Goal: Check status: Check status

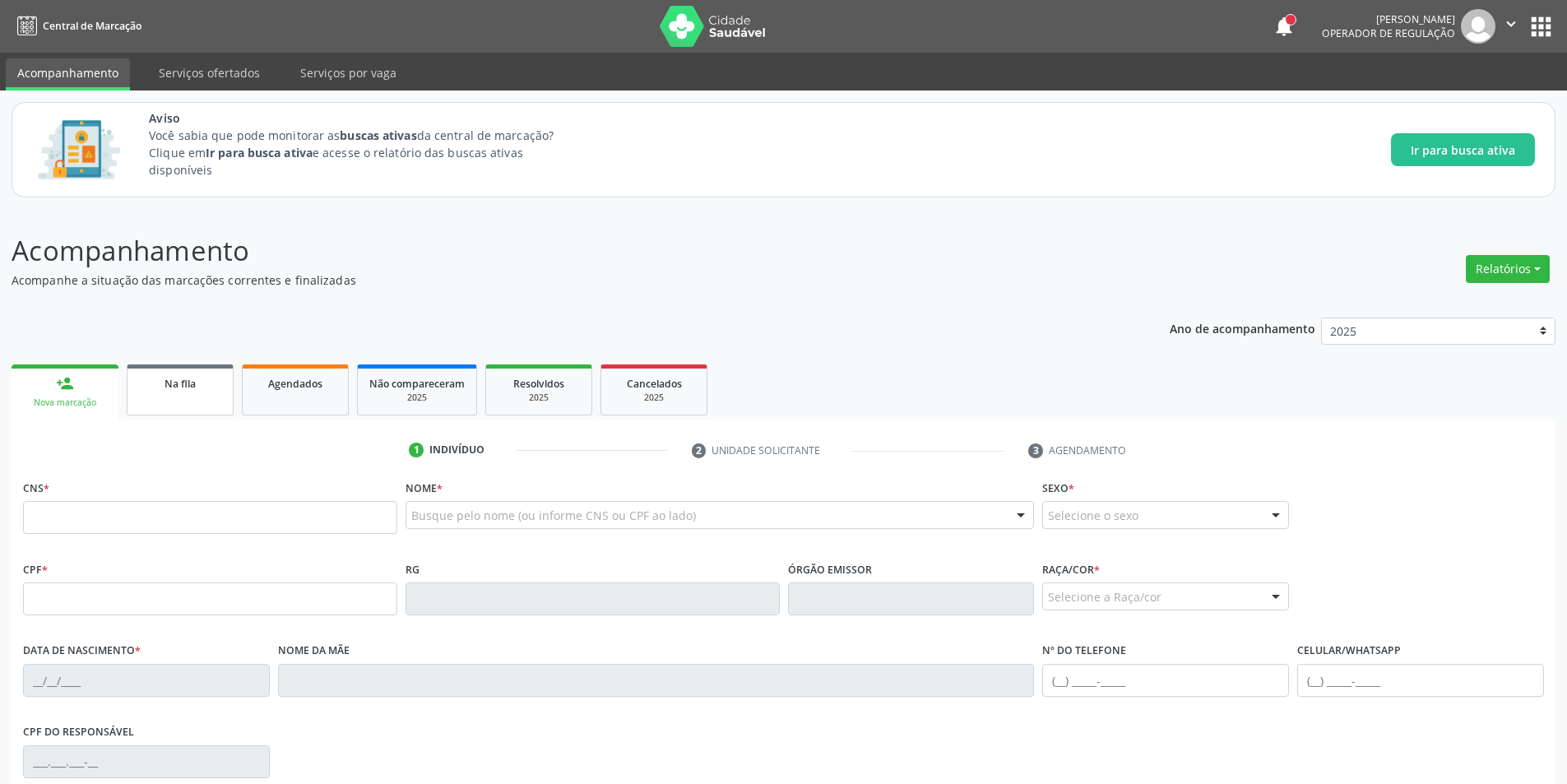
click at [192, 399] on link "Na fila" at bounding box center [180, 390] width 107 height 51
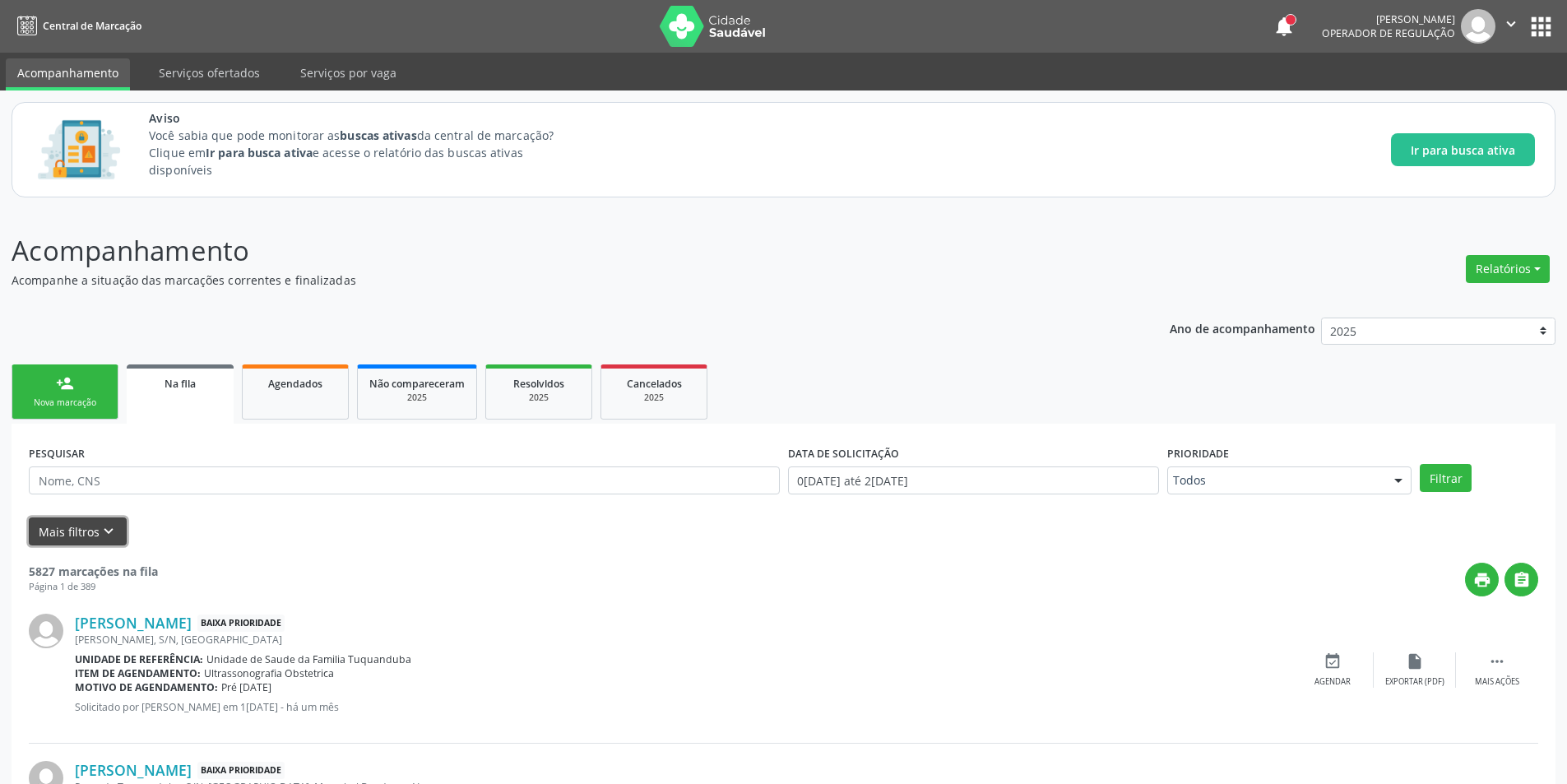
click at [105, 531] on icon "keyboard_arrow_down" at bounding box center [108, 531] width 18 height 18
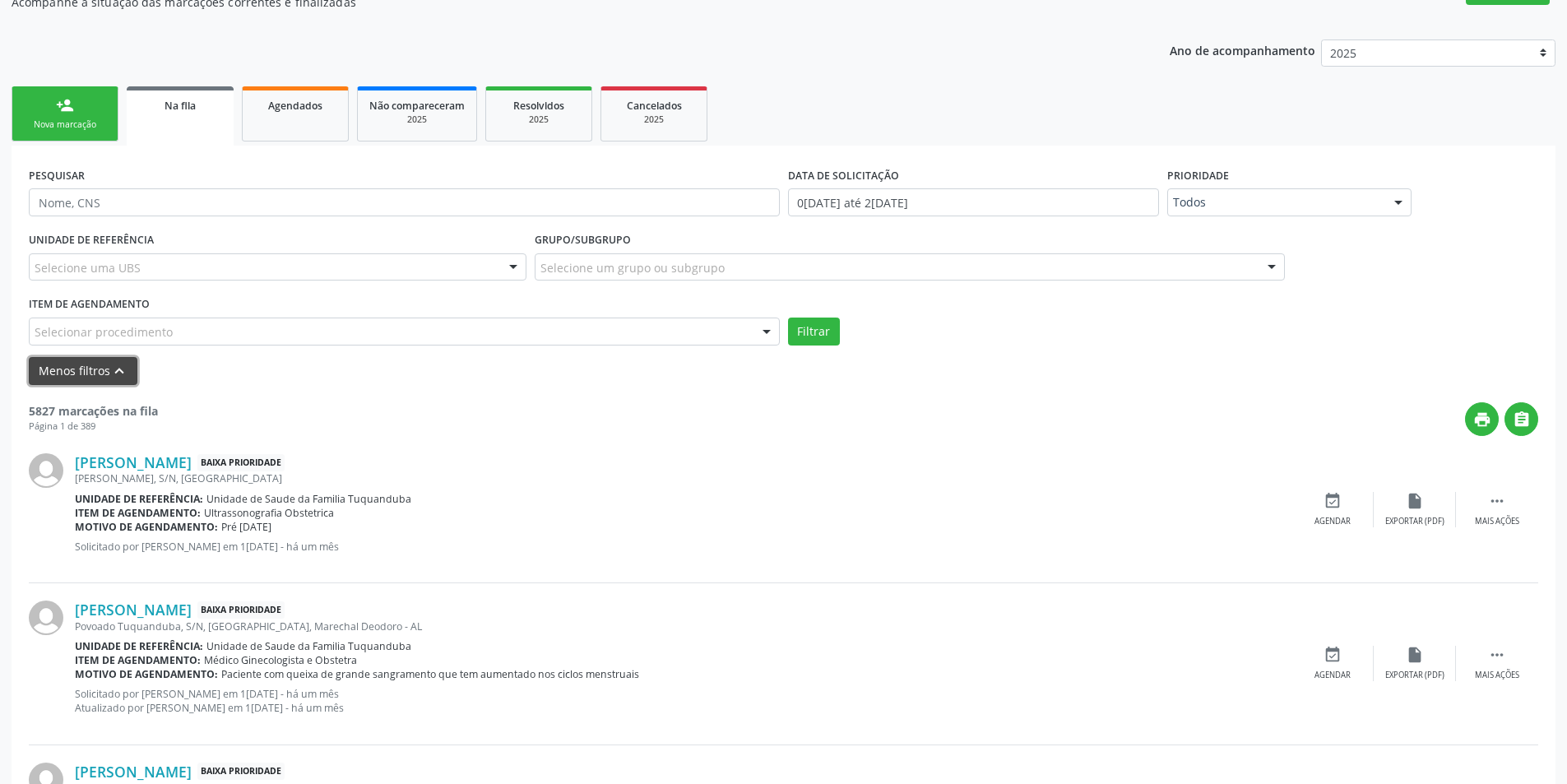
scroll to position [329, 0]
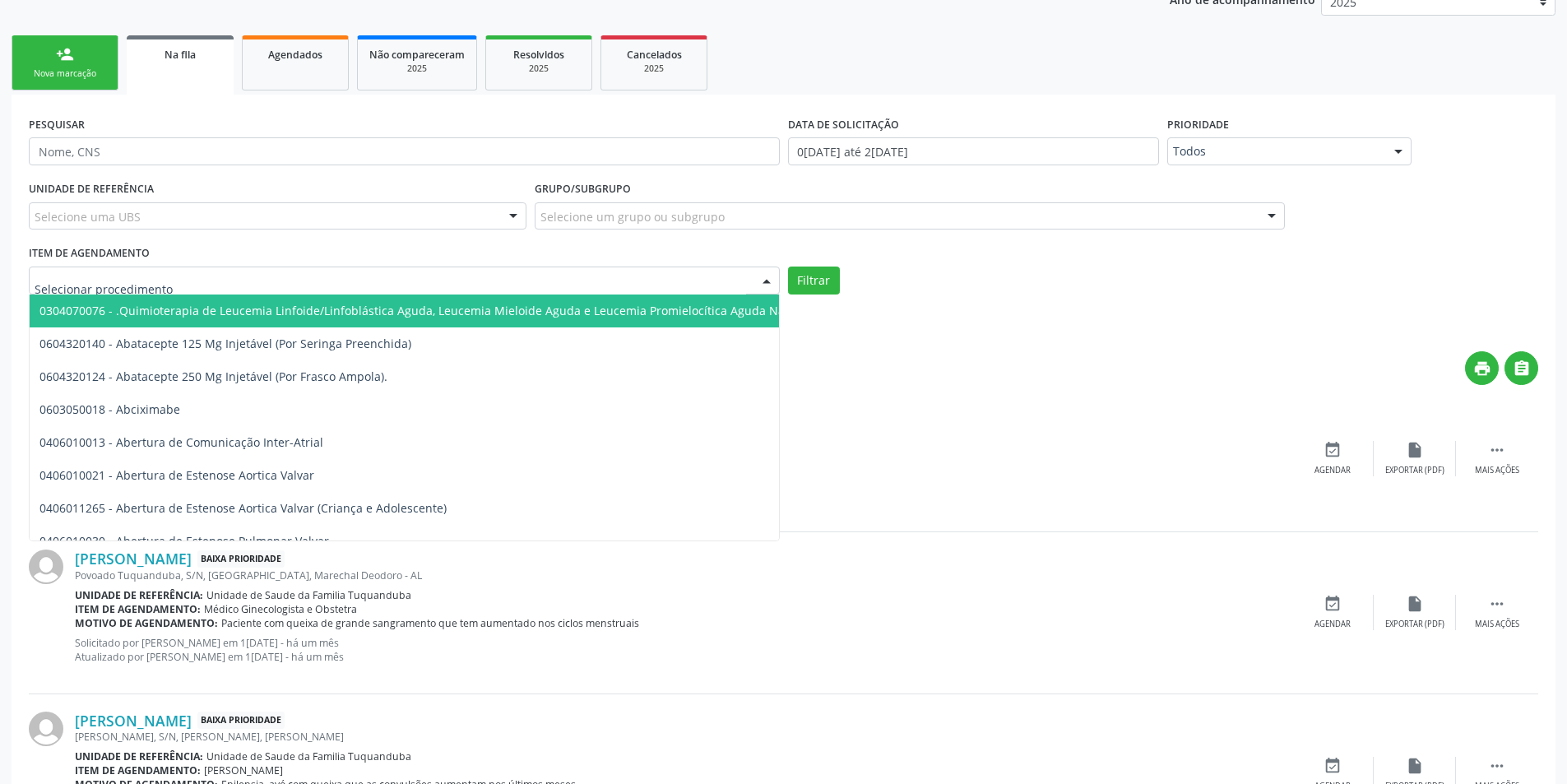
click at [470, 274] on div at bounding box center [404, 280] width 751 height 28
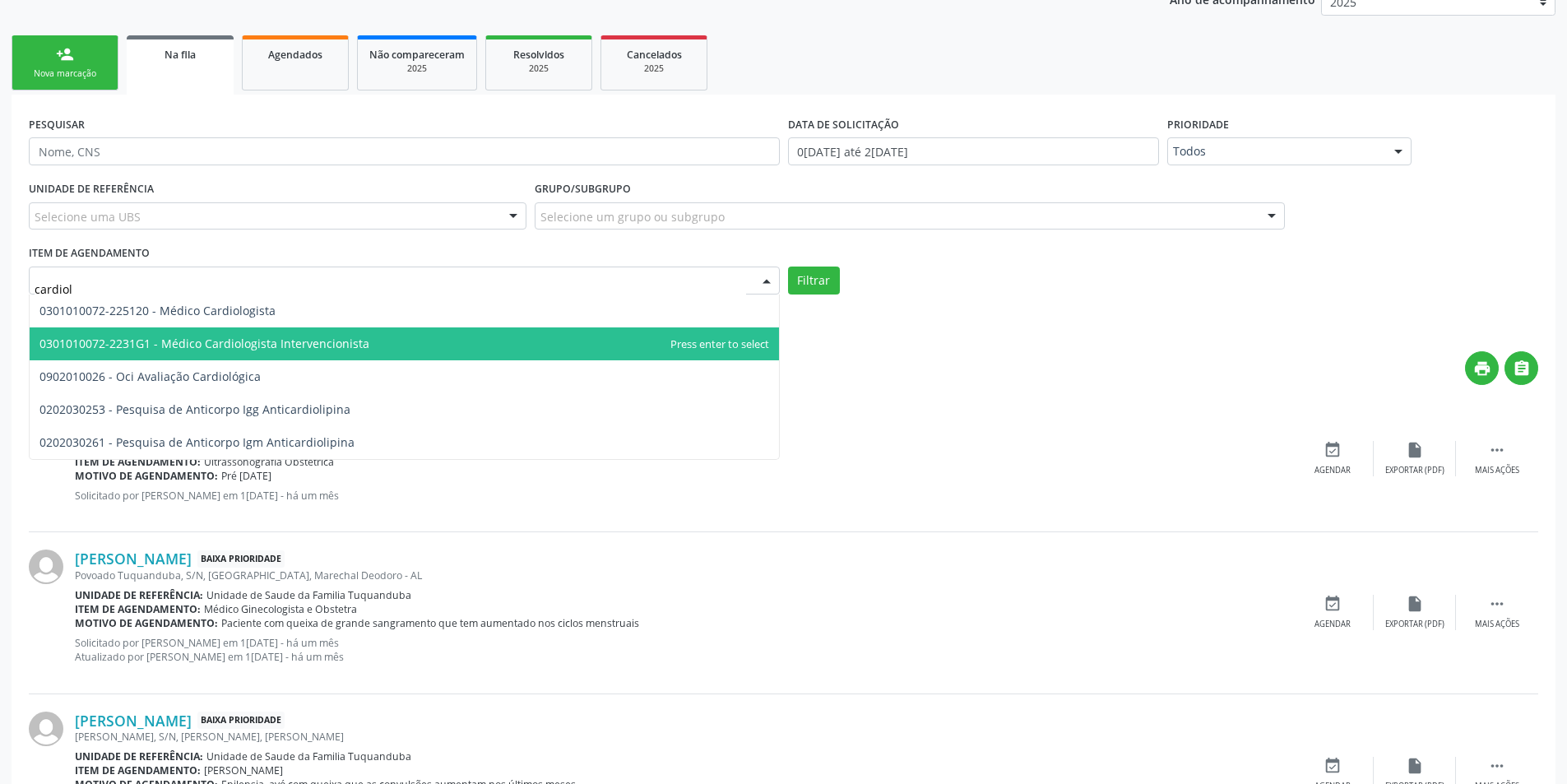
type input "cardiolo"
click at [388, 339] on span "0301010072-2231G1 - Médico Cardiologista Intervencionista" at bounding box center [404, 343] width 750 height 33
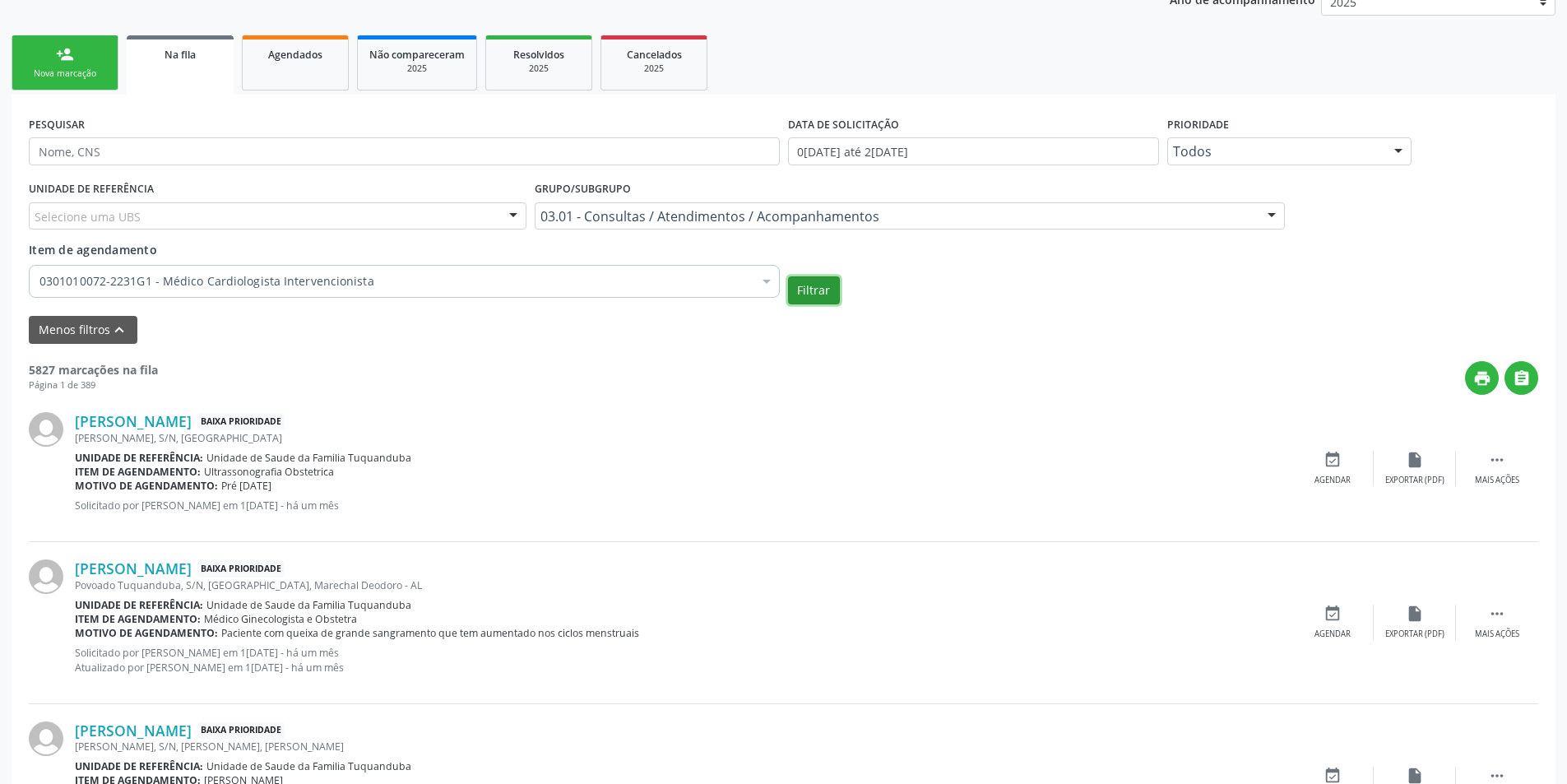
click at [833, 289] on button "Filtrar" at bounding box center [814, 290] width 52 height 28
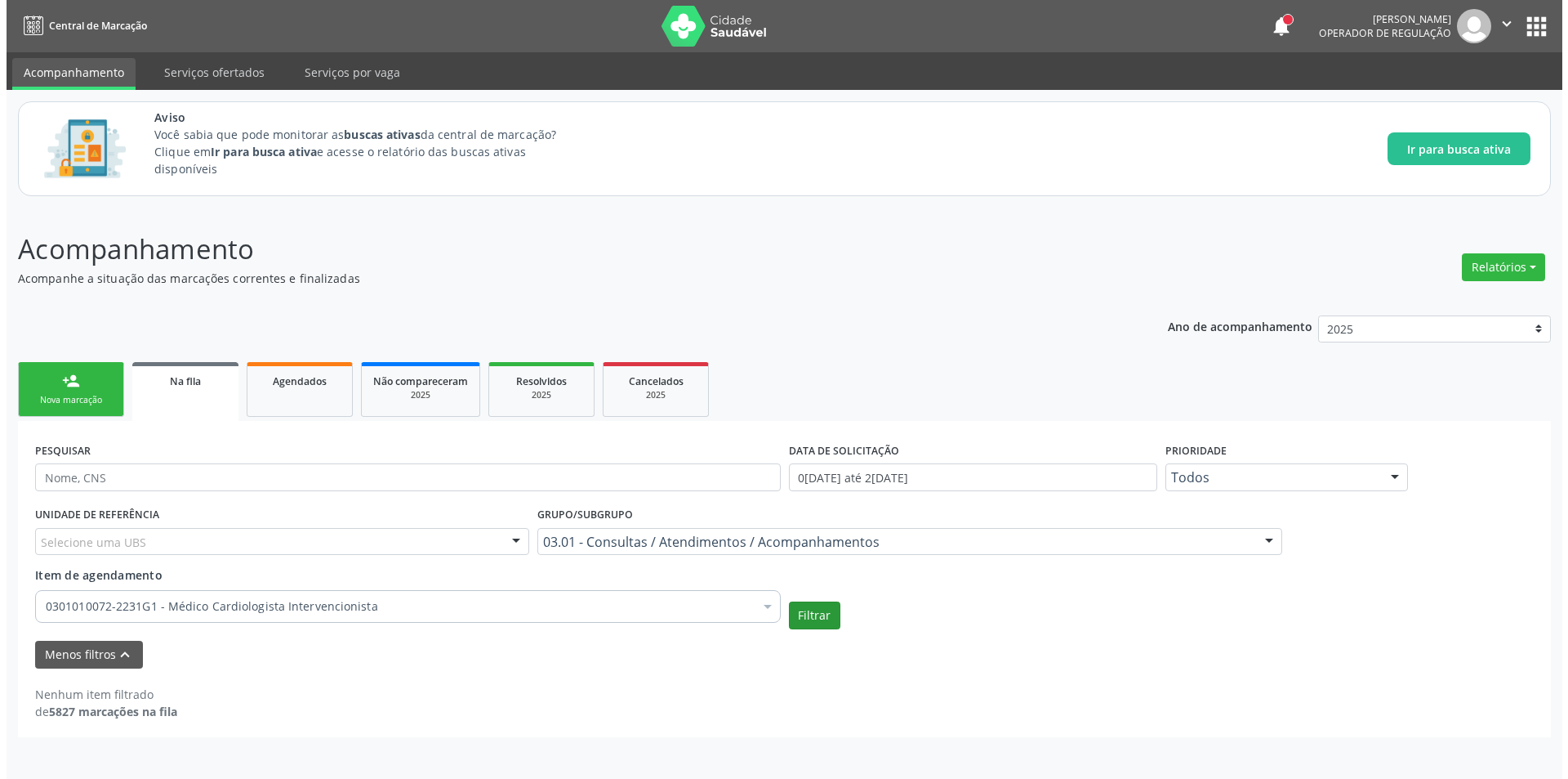
scroll to position [0, 0]
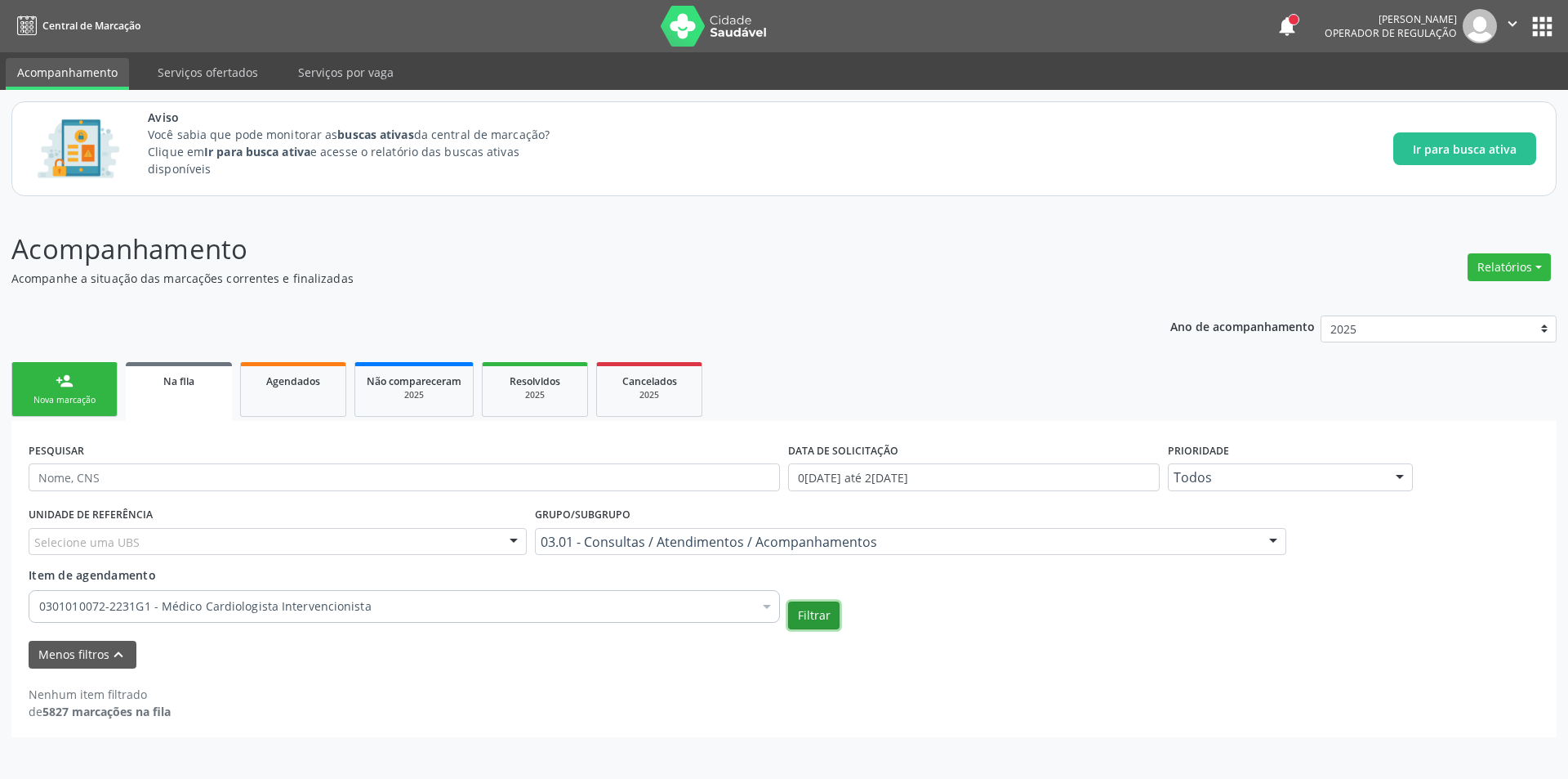
click at [807, 616] on button "Filtrar" at bounding box center [813, 615] width 51 height 28
click at [1552, 37] on button "apps" at bounding box center [1542, 27] width 29 height 29
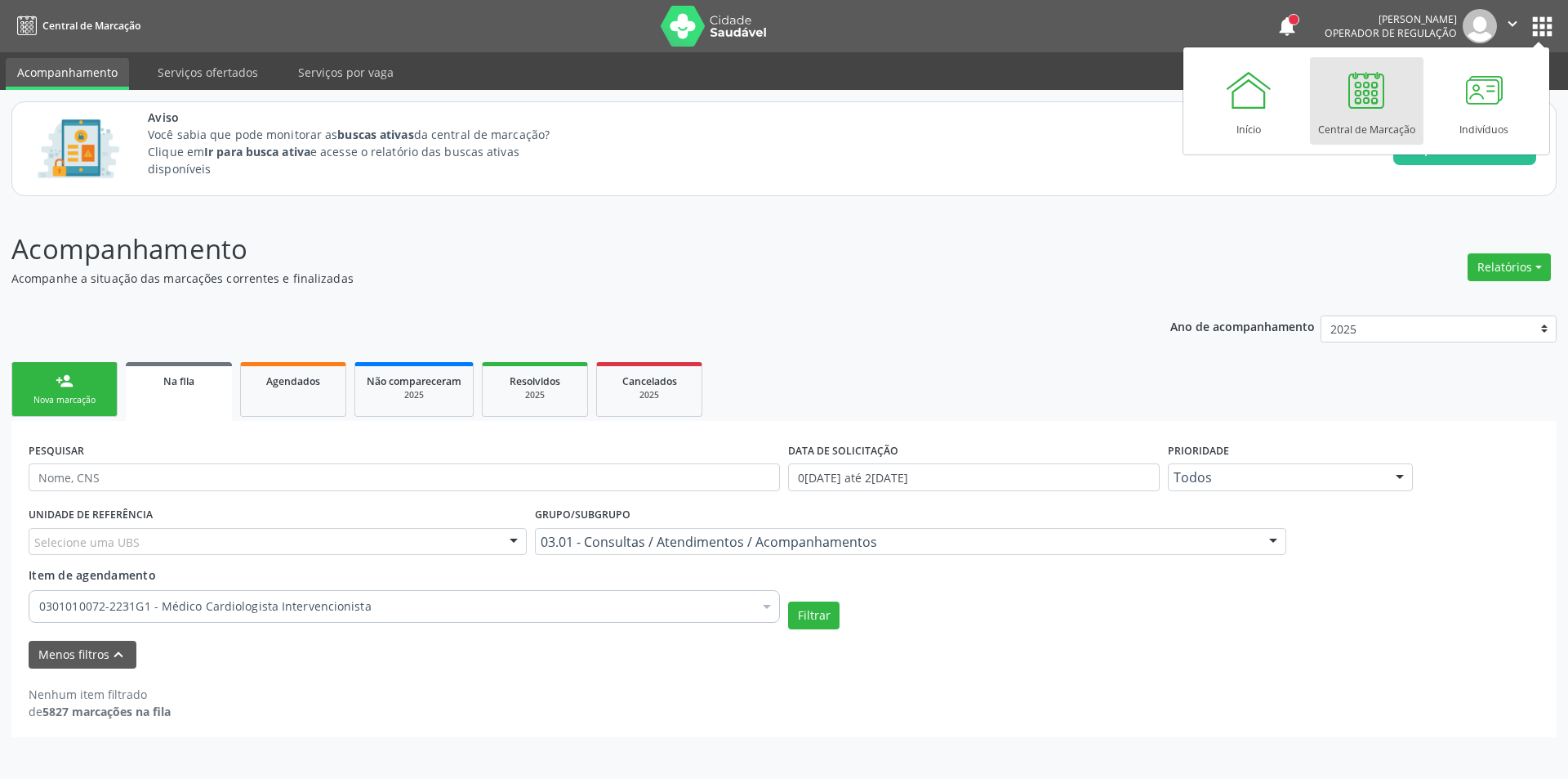
click at [1393, 115] on div "Central de Marcação" at bounding box center [1366, 125] width 97 height 22
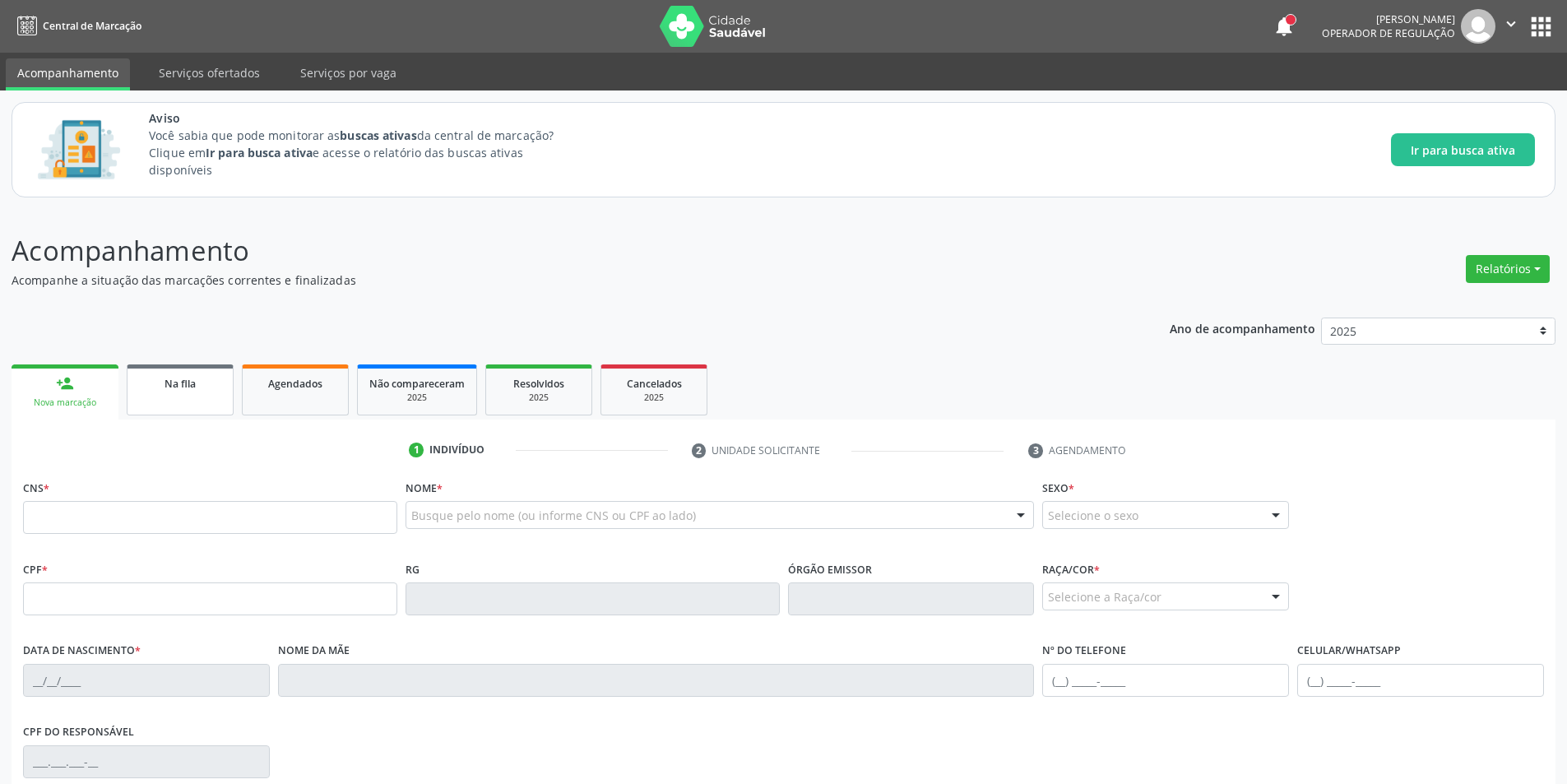
click at [146, 397] on link "Na fila" at bounding box center [180, 390] width 107 height 51
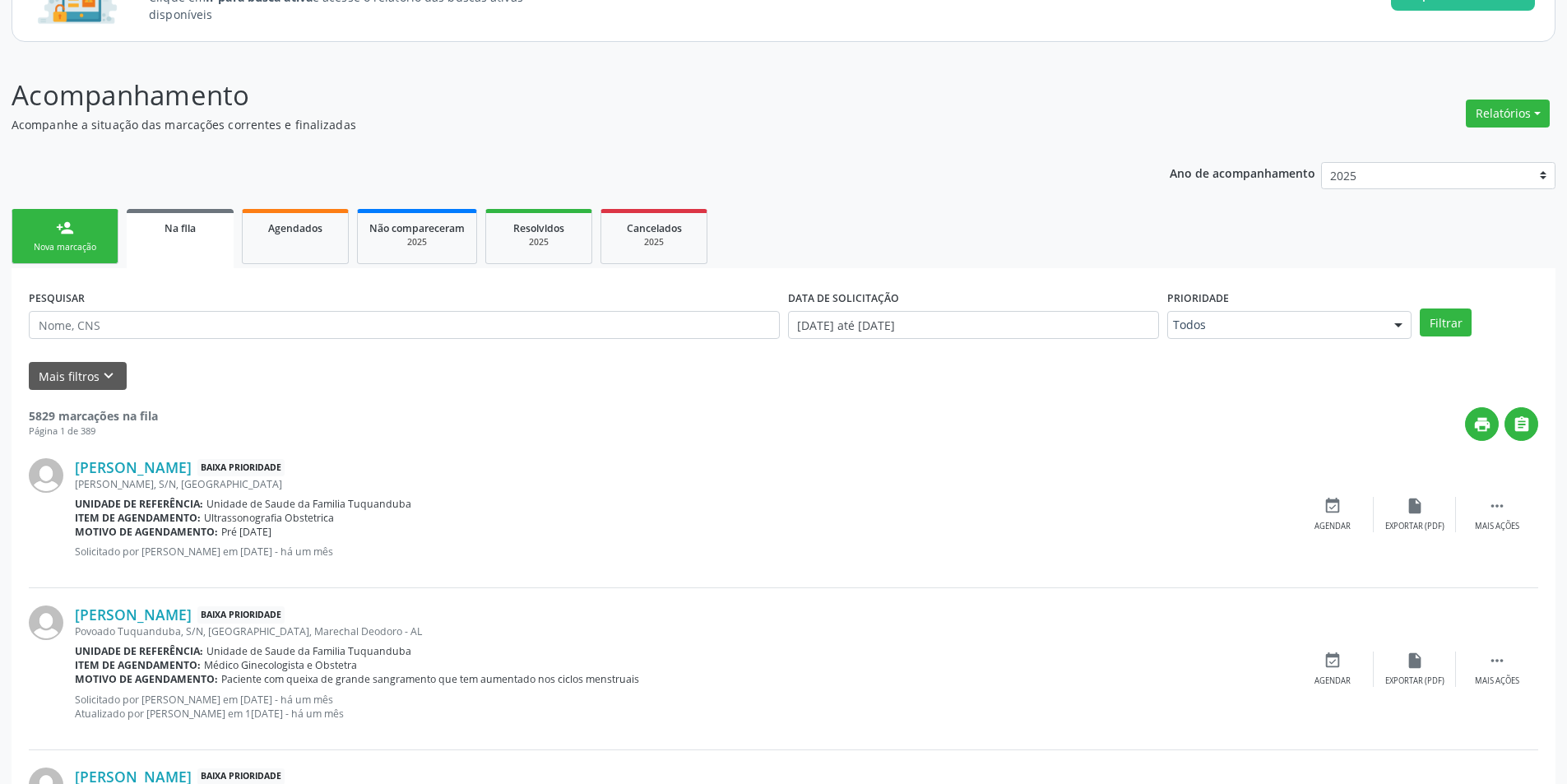
scroll to position [329, 0]
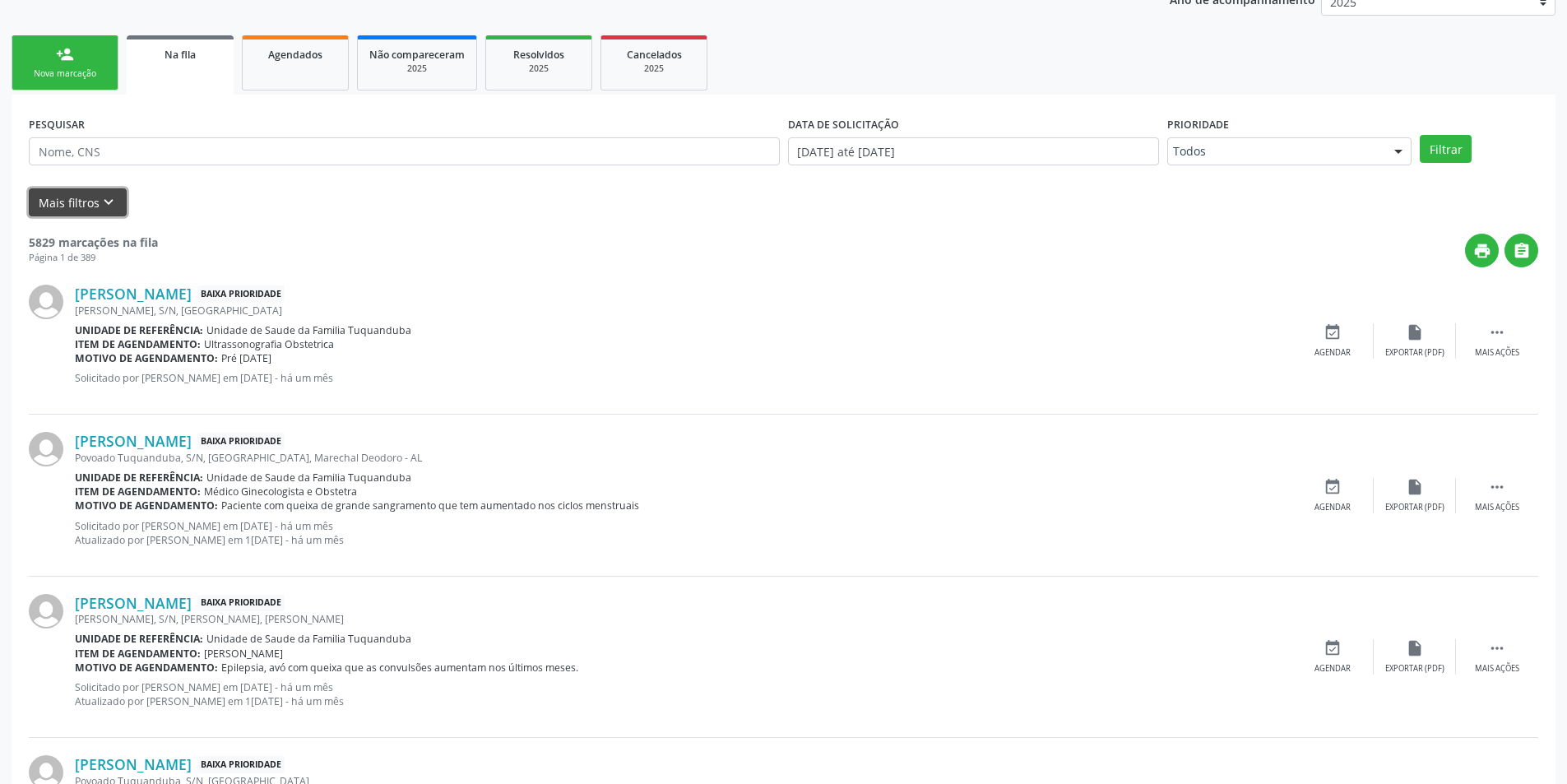
click at [102, 199] on icon "keyboard_arrow_down" at bounding box center [108, 202] width 18 height 18
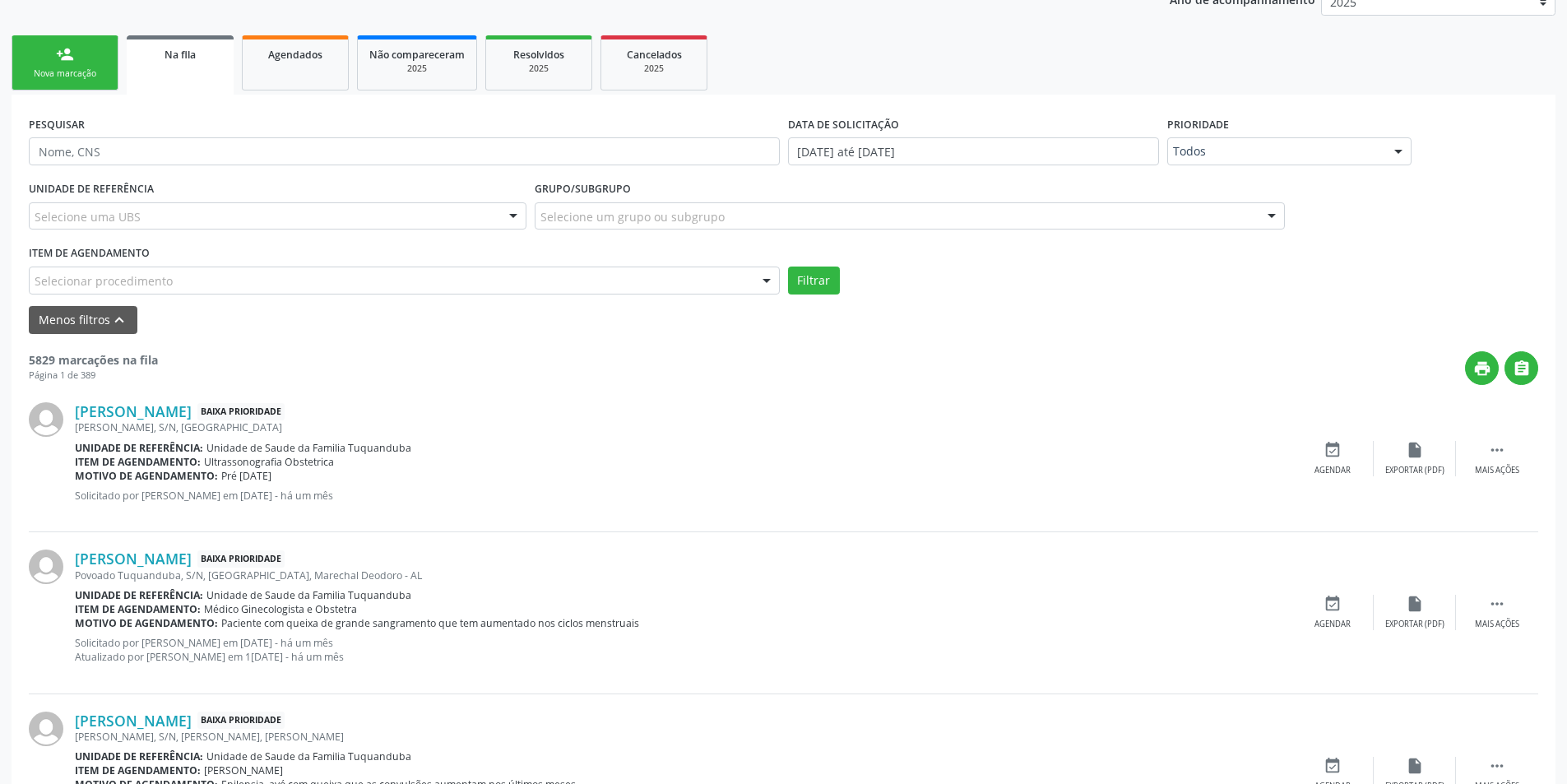
click at [393, 274] on div "Selecionar procedimento" at bounding box center [404, 280] width 751 height 28
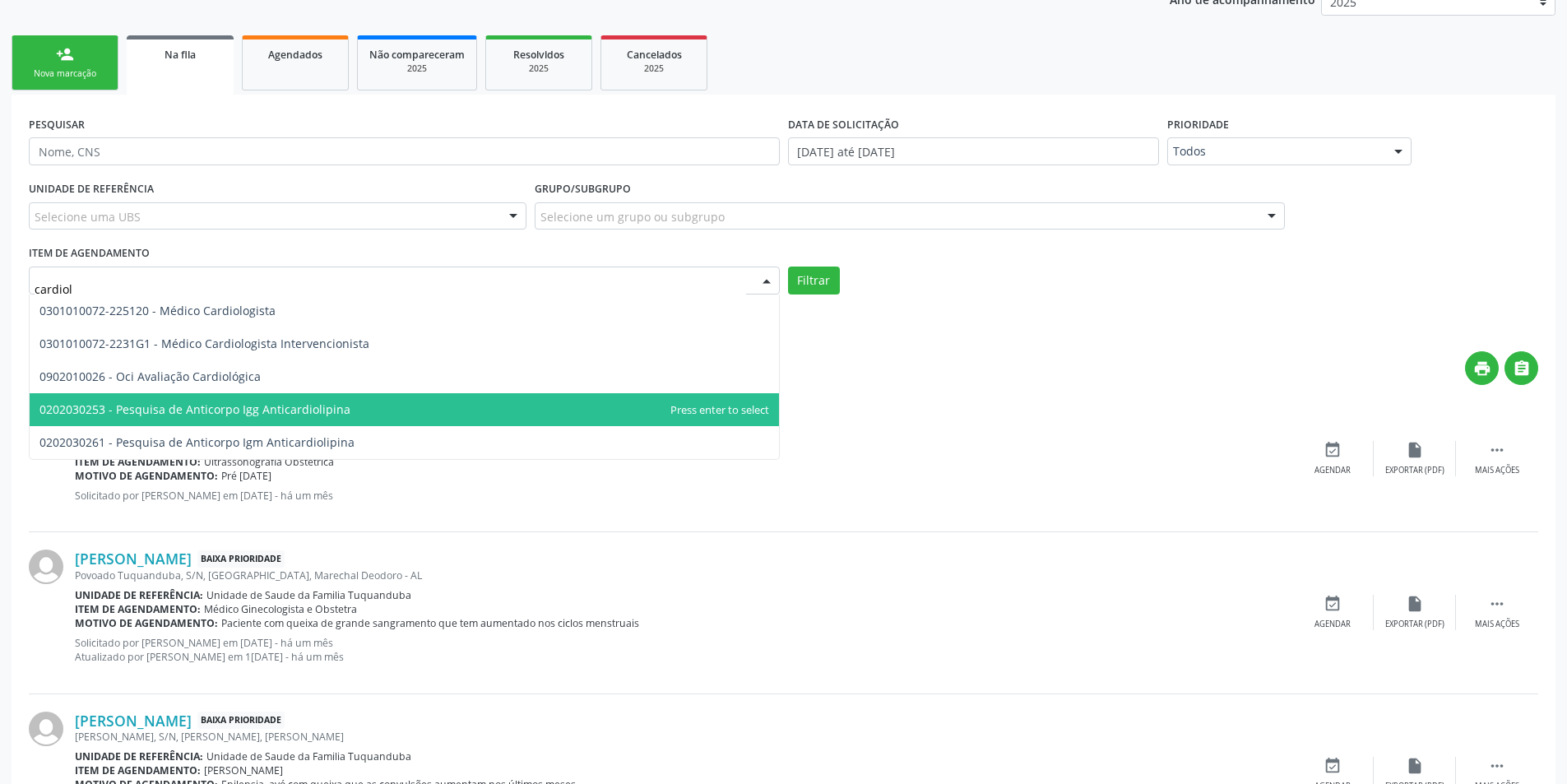
type input "cardiolo"
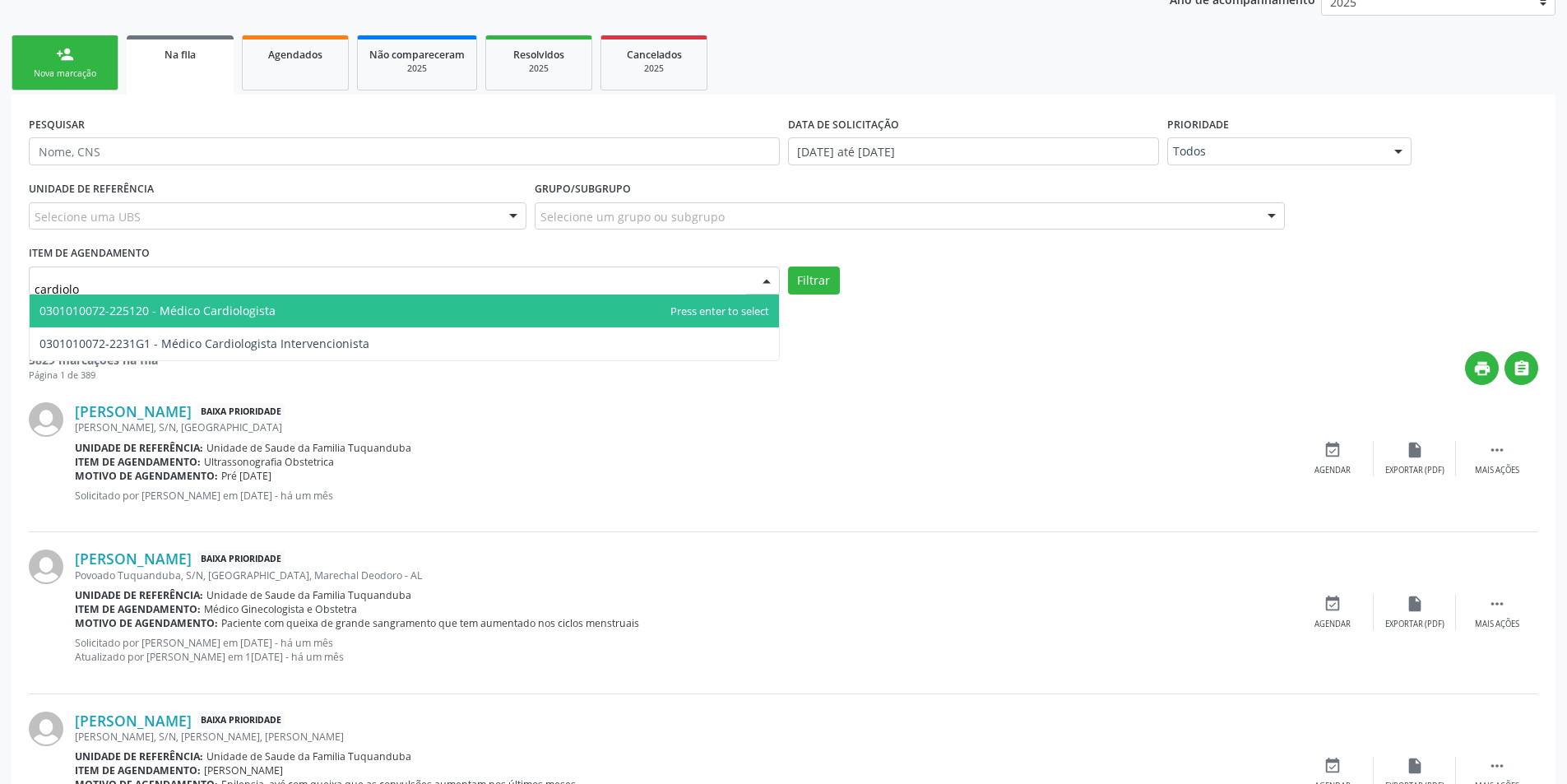
click at [350, 309] on span "0301010072-225120 - Médico Cardiologista" at bounding box center [404, 310] width 750 height 33
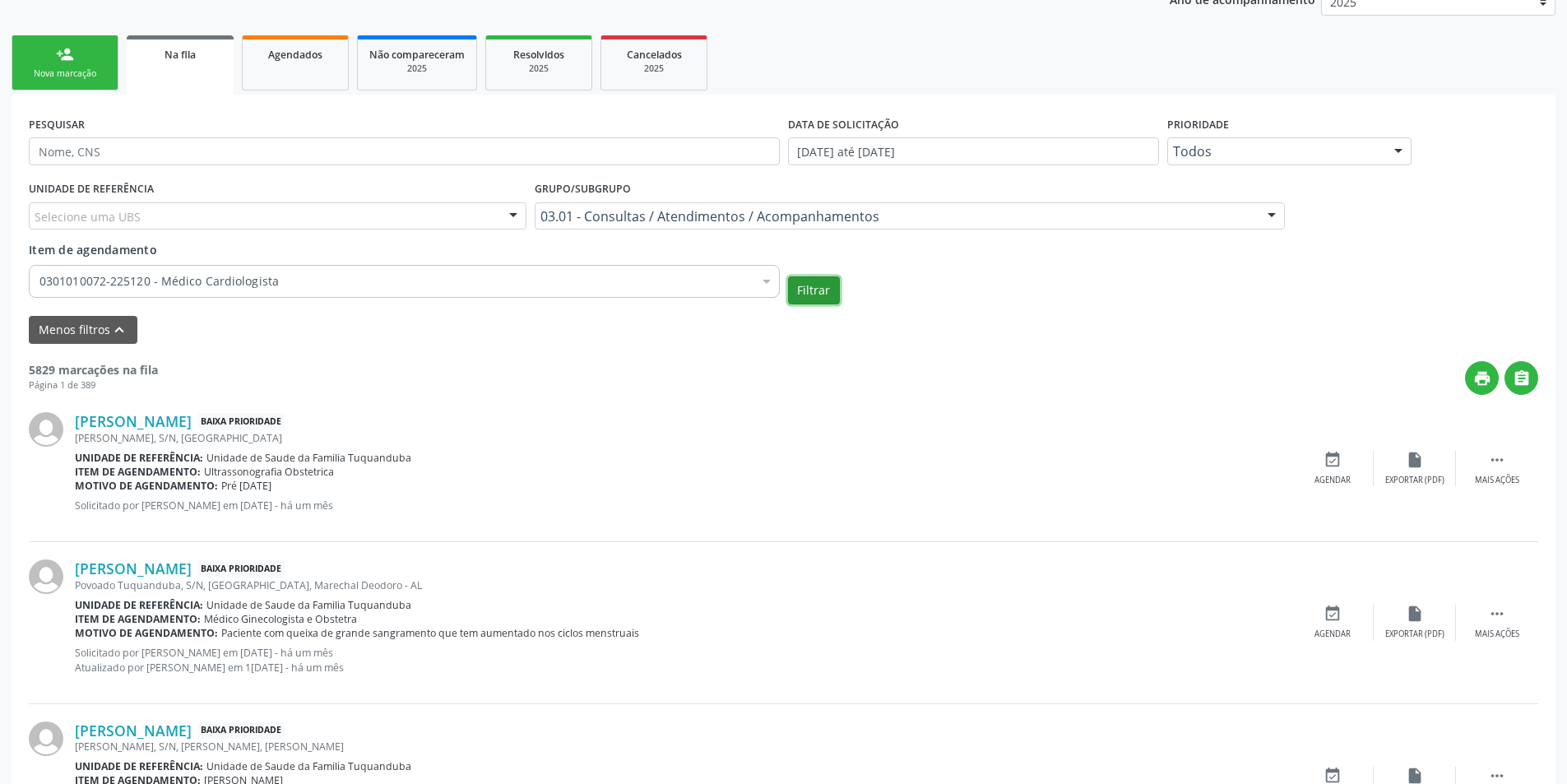
click at [817, 294] on button "Filtrar" at bounding box center [814, 290] width 52 height 28
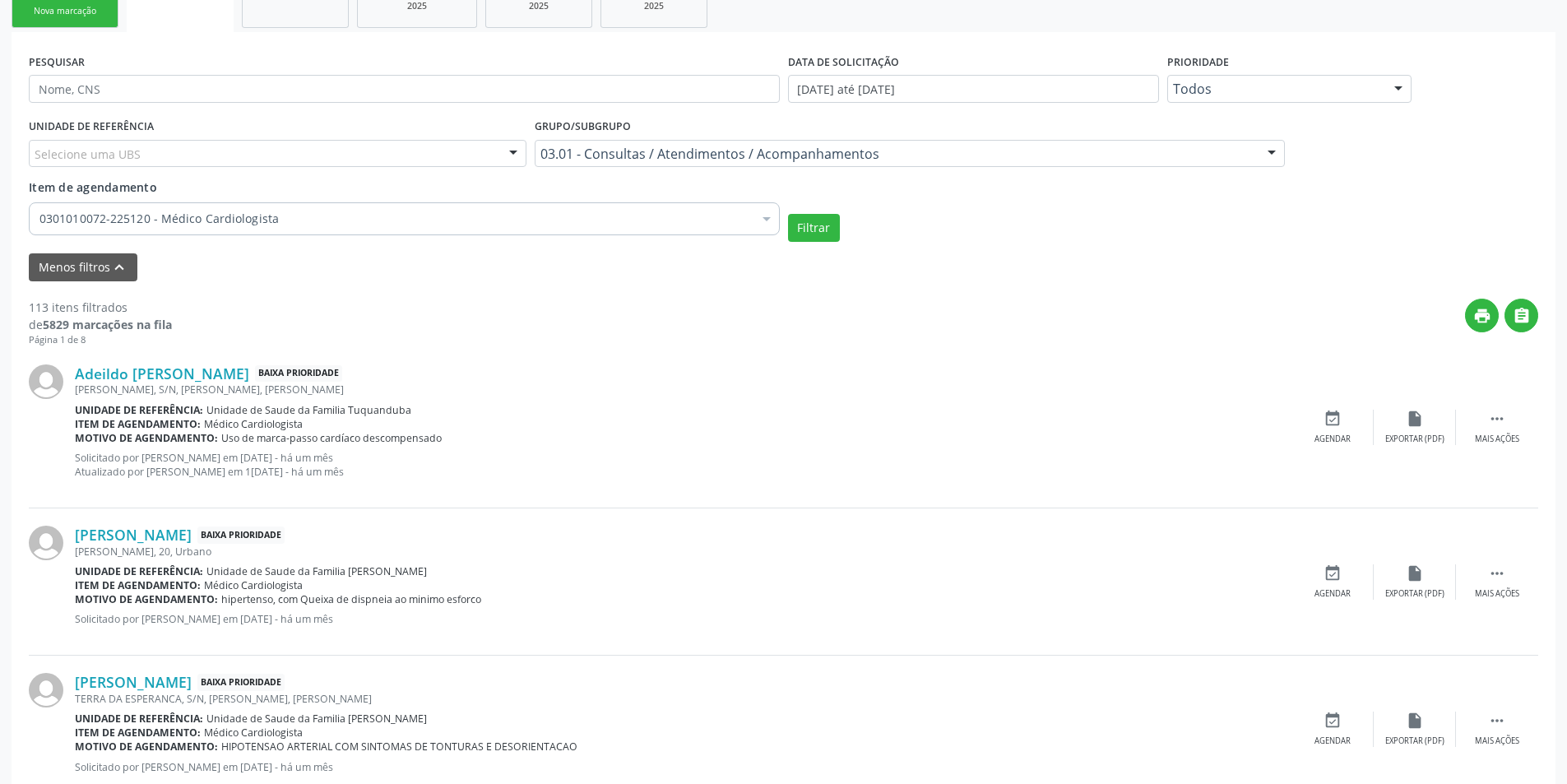
scroll to position [411, 0]
